Goal: Check status: Check status

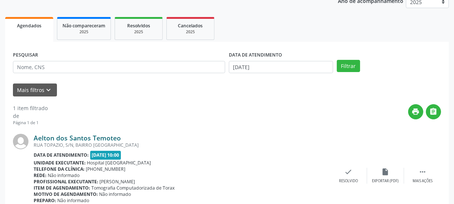
scroll to position [101, 0]
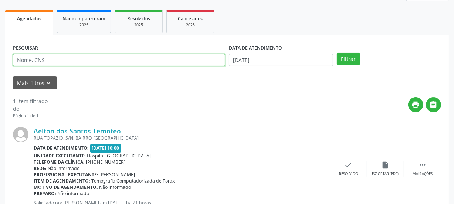
click at [78, 59] on input "text" at bounding box center [119, 60] width 212 height 13
type input "703008889491778"
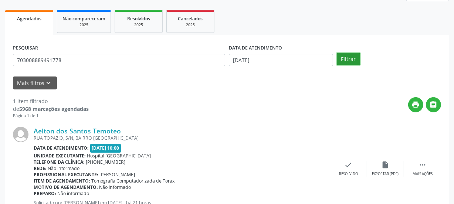
click at [353, 58] on button "Filtrar" at bounding box center [348, 59] width 23 height 13
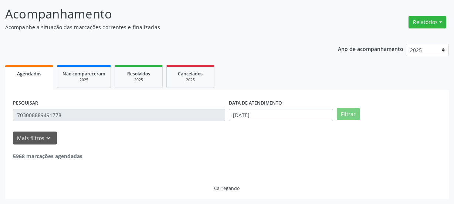
scroll to position [22, 0]
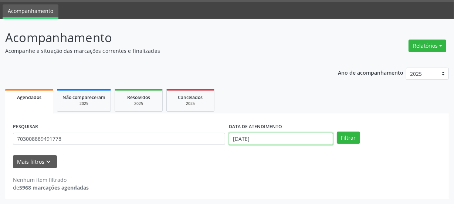
drag, startPoint x: 271, startPoint y: 139, endPoint x: 250, endPoint y: 135, distance: 21.2
click at [268, 138] on body "Central de Marcação notifications [PERSON_NAME] Recepcionista da clínica  Conf…" at bounding box center [227, 80] width 454 height 204
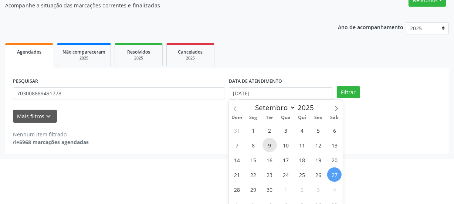
drag, startPoint x: 250, startPoint y: 135, endPoint x: 207, endPoint y: 133, distance: 42.5
click at [207, 133] on body "Central de Marcação notifications [PERSON_NAME] Recepcionista da clínica  Conf…" at bounding box center [227, 35] width 454 height 204
select select "8"
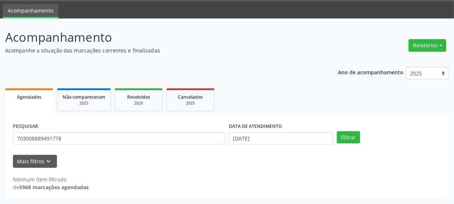
click at [268, 86] on div "Agendados Não compareceram 2025 Resolvidos 2025 Cancelados 2025 PESQUISAR 70300…" at bounding box center [227, 142] width 444 height 112
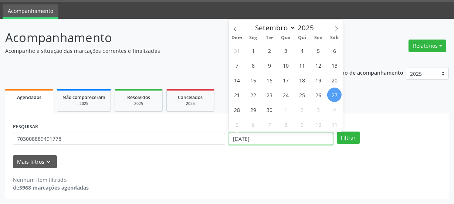
drag, startPoint x: 267, startPoint y: 137, endPoint x: 222, endPoint y: 135, distance: 44.4
click at [222, 135] on div "PESQUISAR 703008889491778 DATA DE ATENDIMENTO [DATE] Filtrar" at bounding box center [227, 135] width 432 height 29
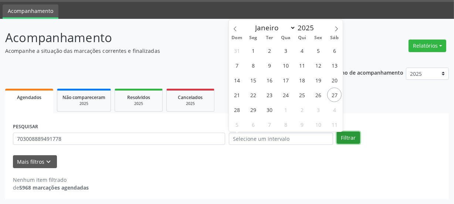
click at [345, 136] on button "Filtrar" at bounding box center [348, 138] width 23 height 13
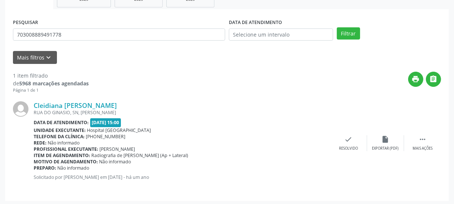
scroll to position [128, 0]
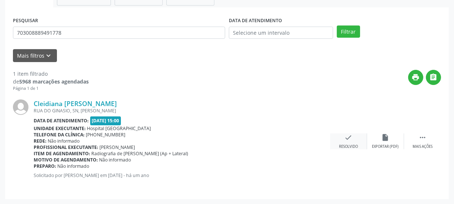
click at [347, 140] on icon "check" at bounding box center [348, 137] width 8 height 8
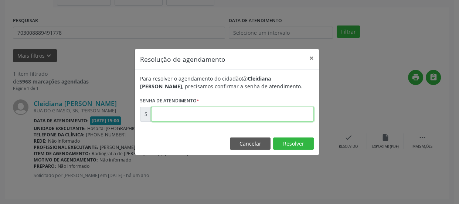
click at [244, 111] on input "text" at bounding box center [232, 114] width 163 height 15
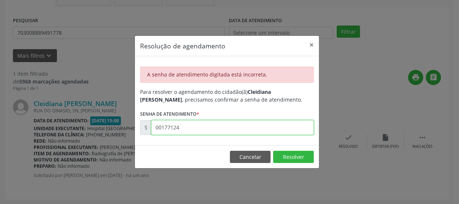
drag, startPoint x: 190, startPoint y: 130, endPoint x: 98, endPoint y: 129, distance: 92.0
click at [99, 130] on div "Resolução de agendamento × A senha de atendimento digitada está incorreta. Para…" at bounding box center [229, 102] width 459 height 204
type input "00000177"
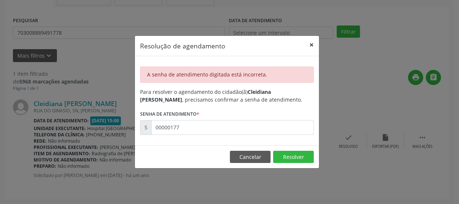
click at [311, 44] on button "×" at bounding box center [311, 45] width 15 height 18
